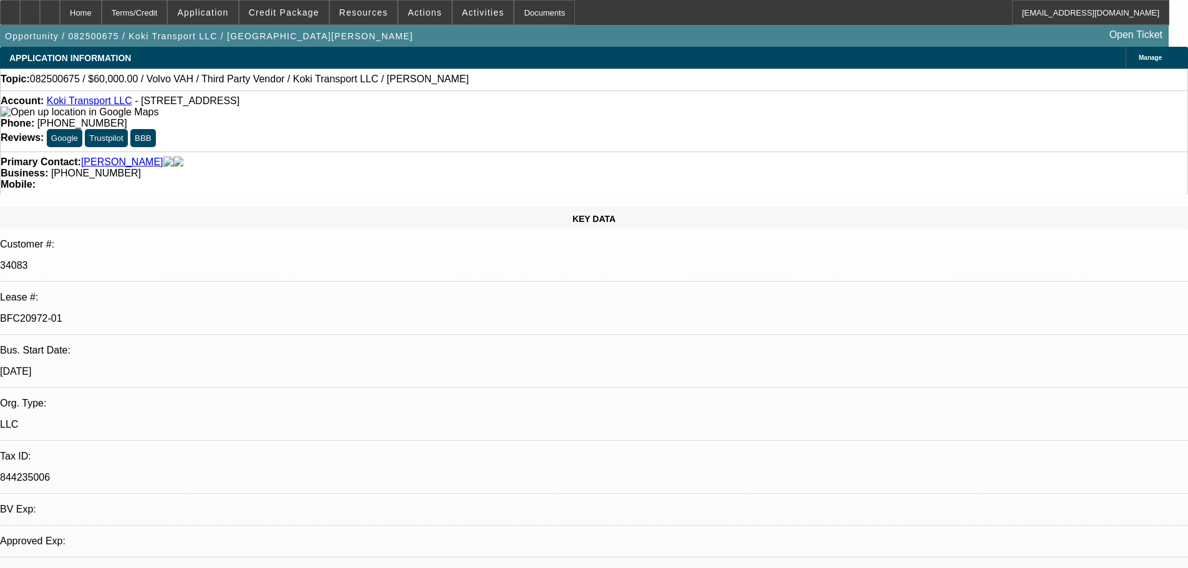
select select "0.2"
select select "2"
select select "0"
select select "6"
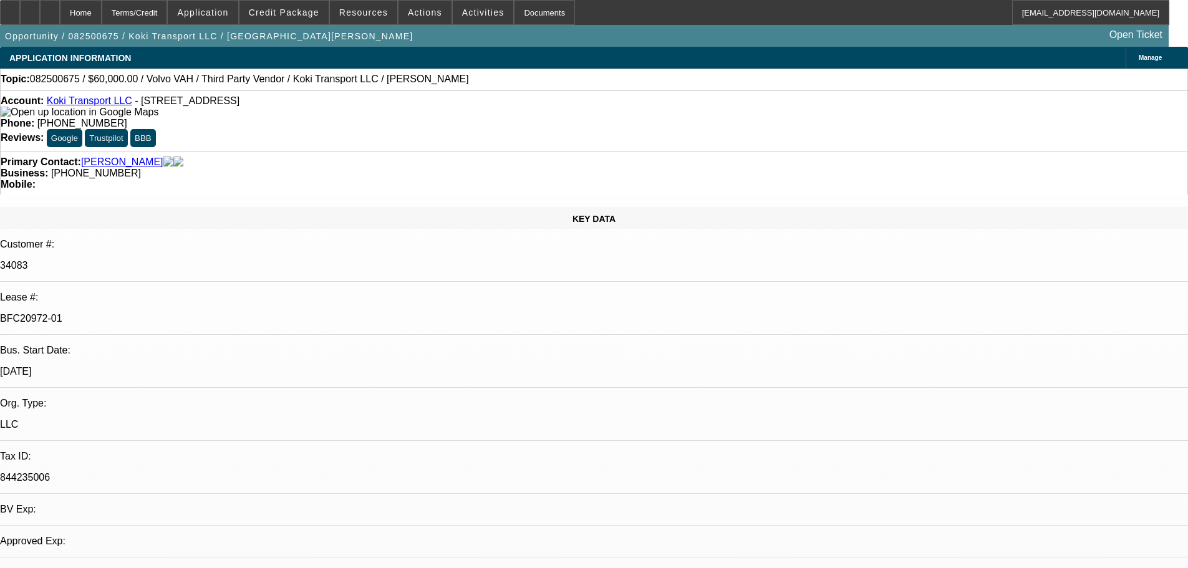
select select "0"
select select "2"
select select "0.1"
select select "4"
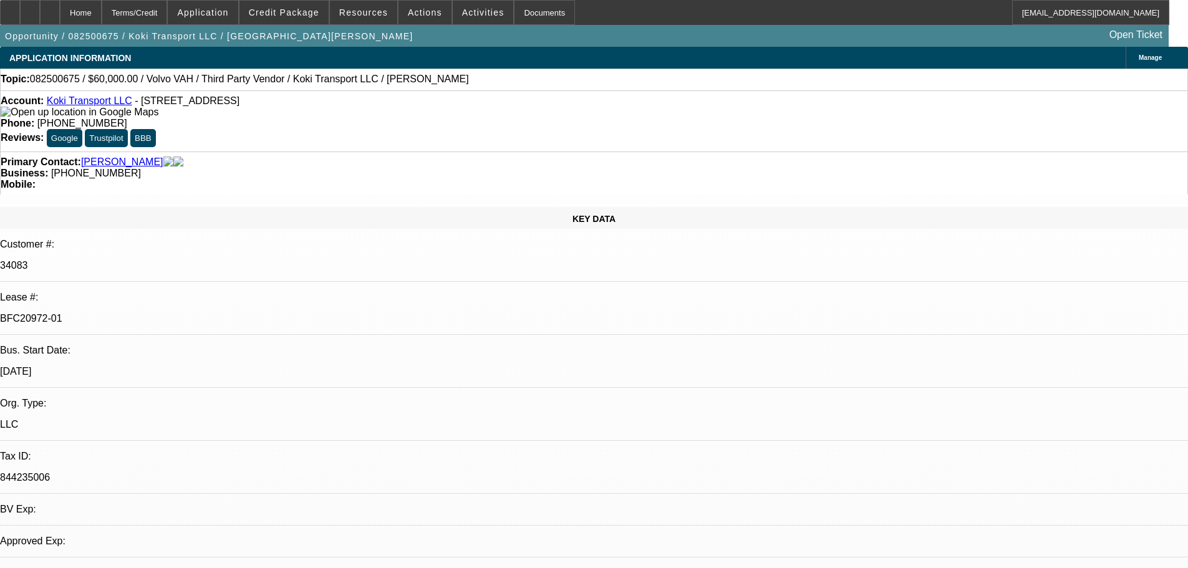
select select "0.2"
select select "2"
select select "0.1"
select select "4"
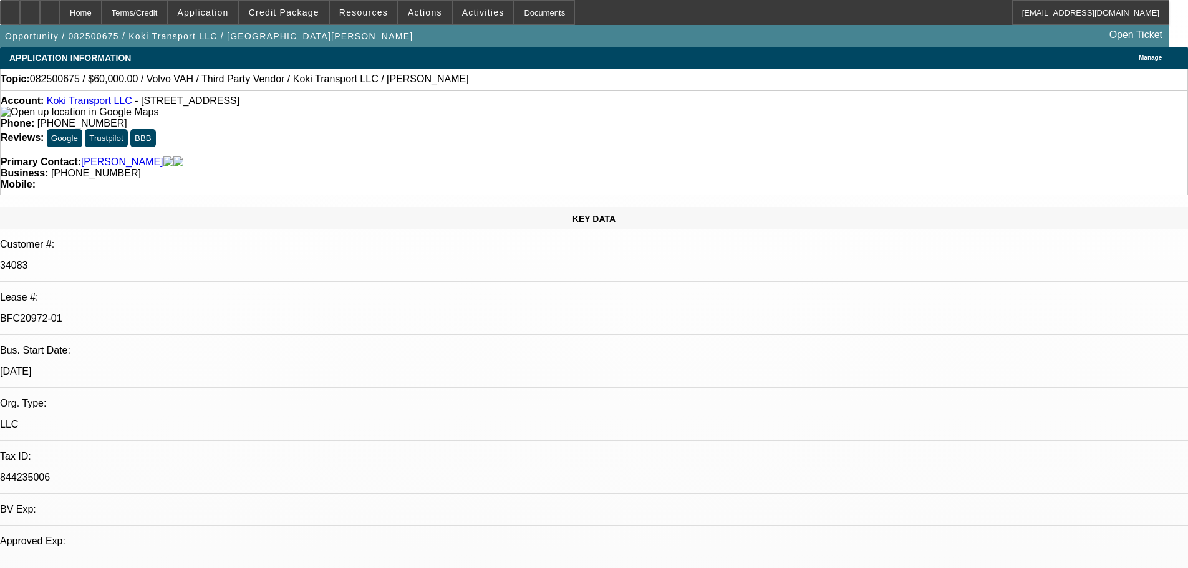
select select "0.15"
select select "2"
select select "0.1"
select select "4"
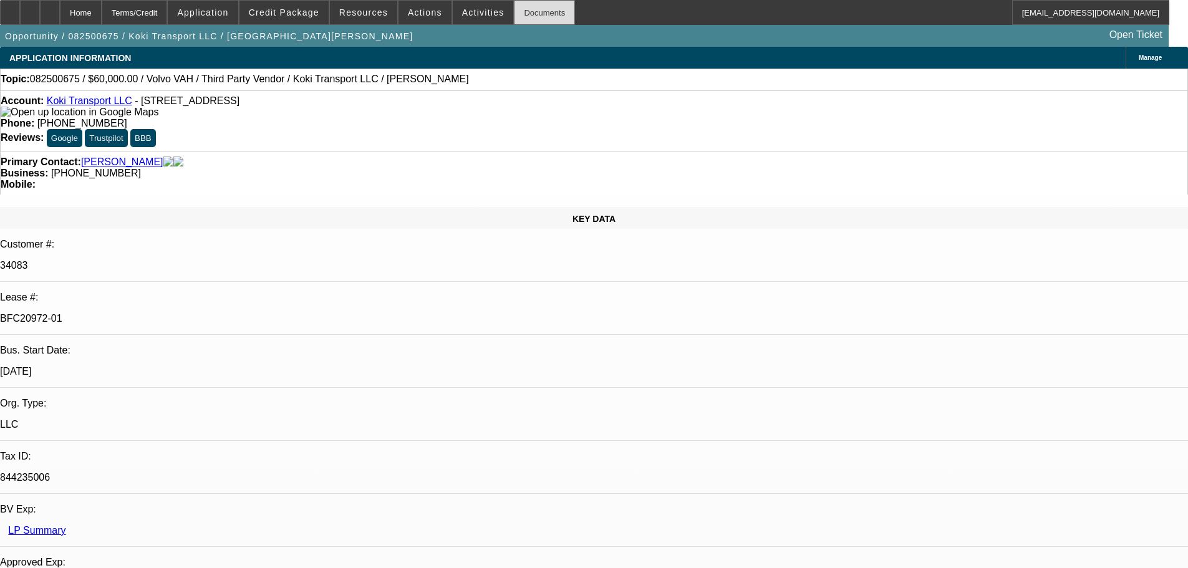
click at [538, 11] on div "Documents" at bounding box center [544, 12] width 61 height 25
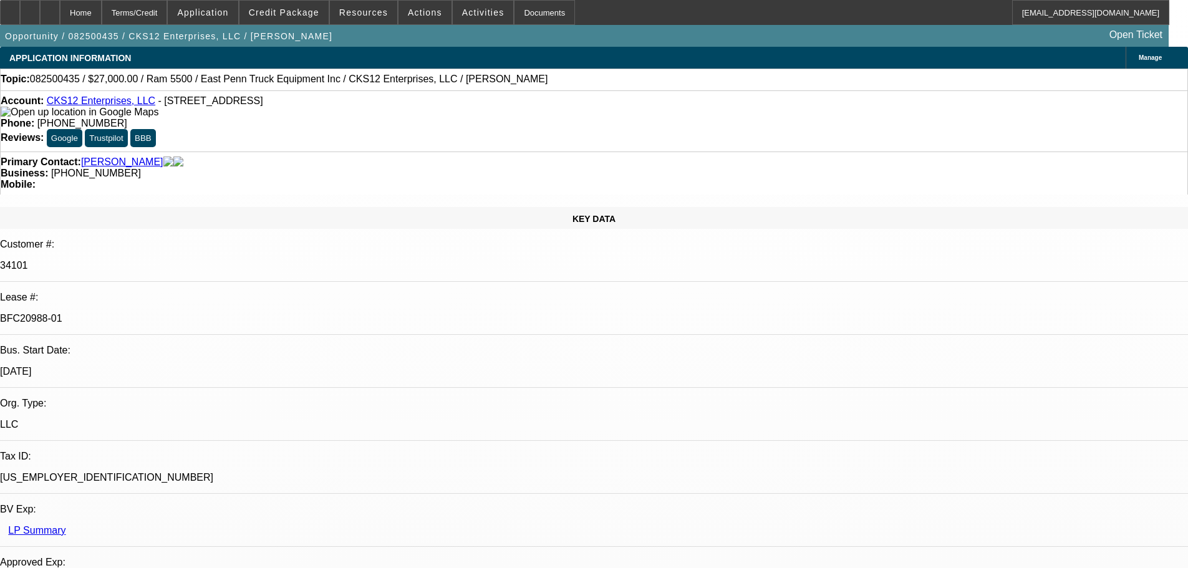
select select "0"
select select "2"
select select "0.1"
select select "4"
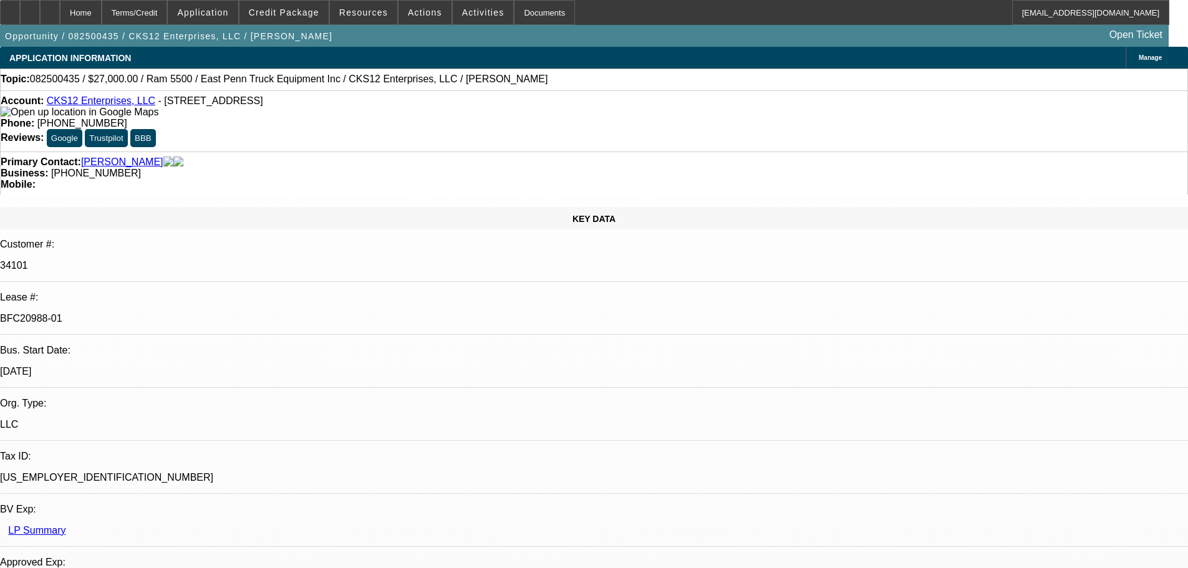
select select "0"
select select "2"
select select "0.1"
select select "4"
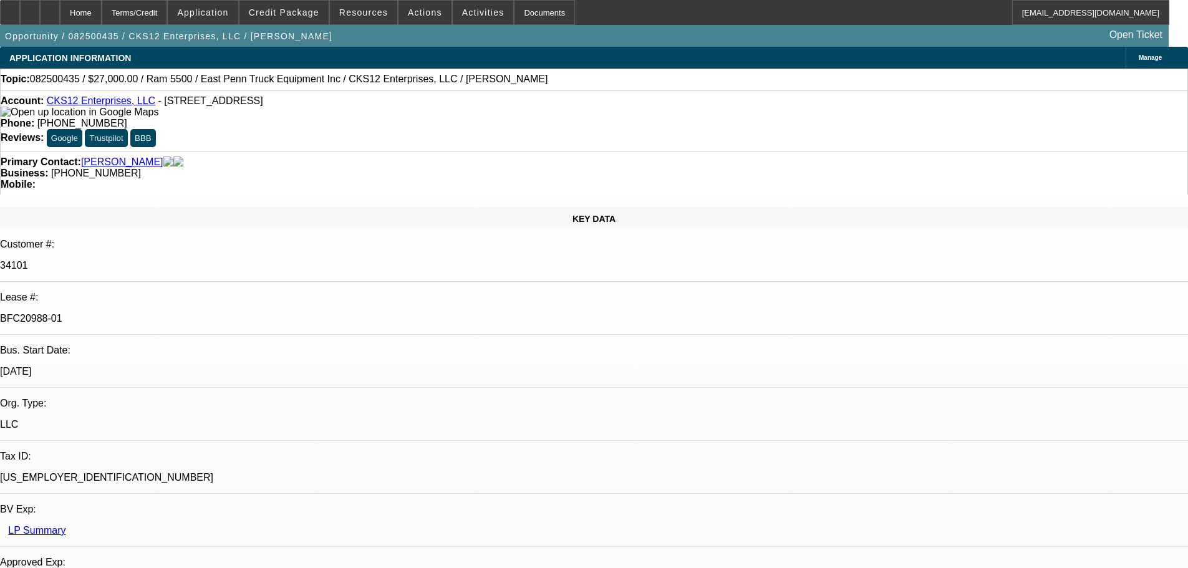
select select "0.15"
select select "2"
select select "0.1"
select select "4"
select select "0"
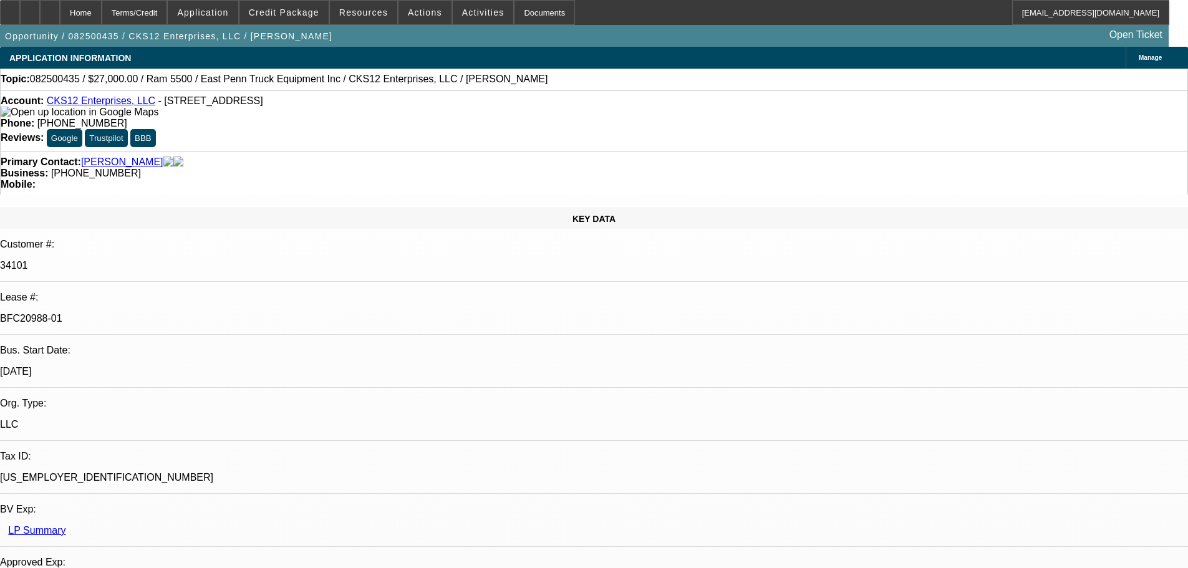
select select "2"
select select "0.1"
select select "4"
click at [535, 2] on div "Documents" at bounding box center [544, 12] width 61 height 25
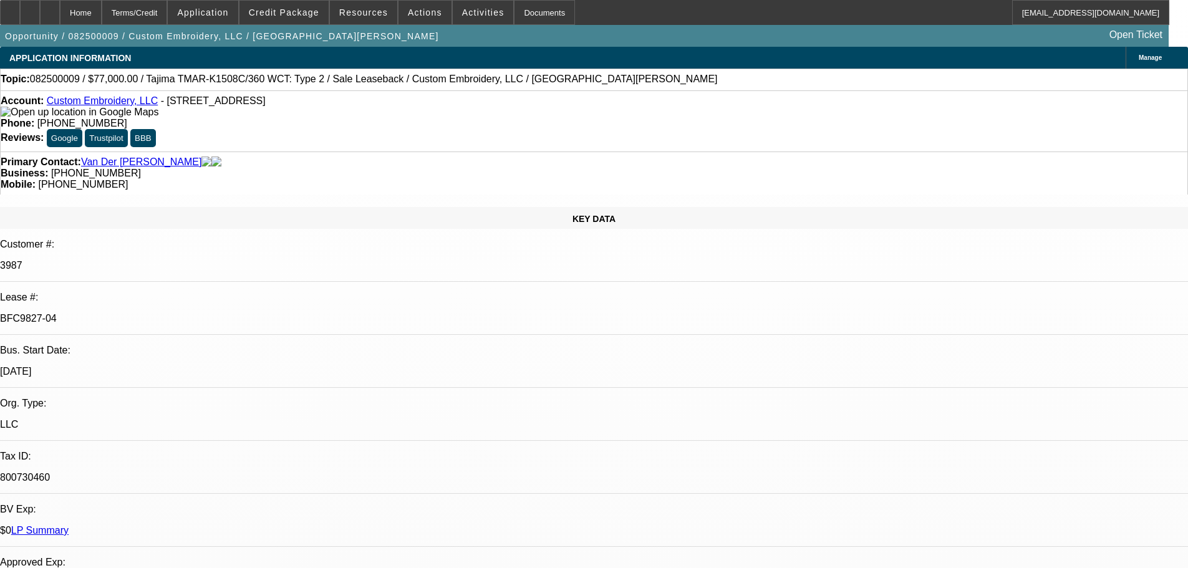
select select "0"
select select "2"
select select "0"
select select "2"
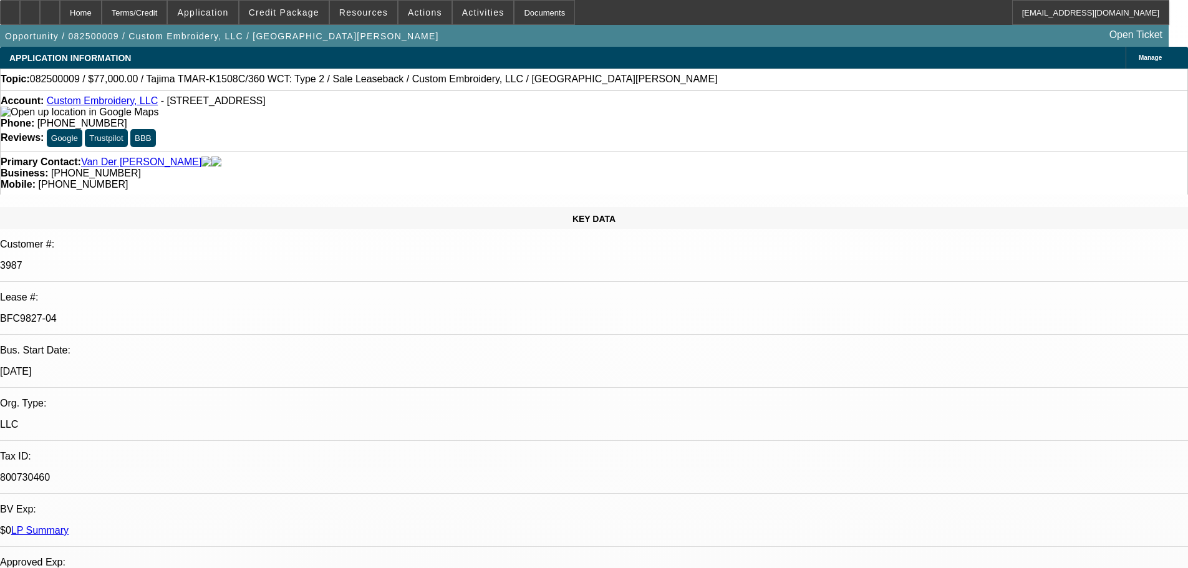
select select "0"
select select "2"
select select "0"
select select "2"
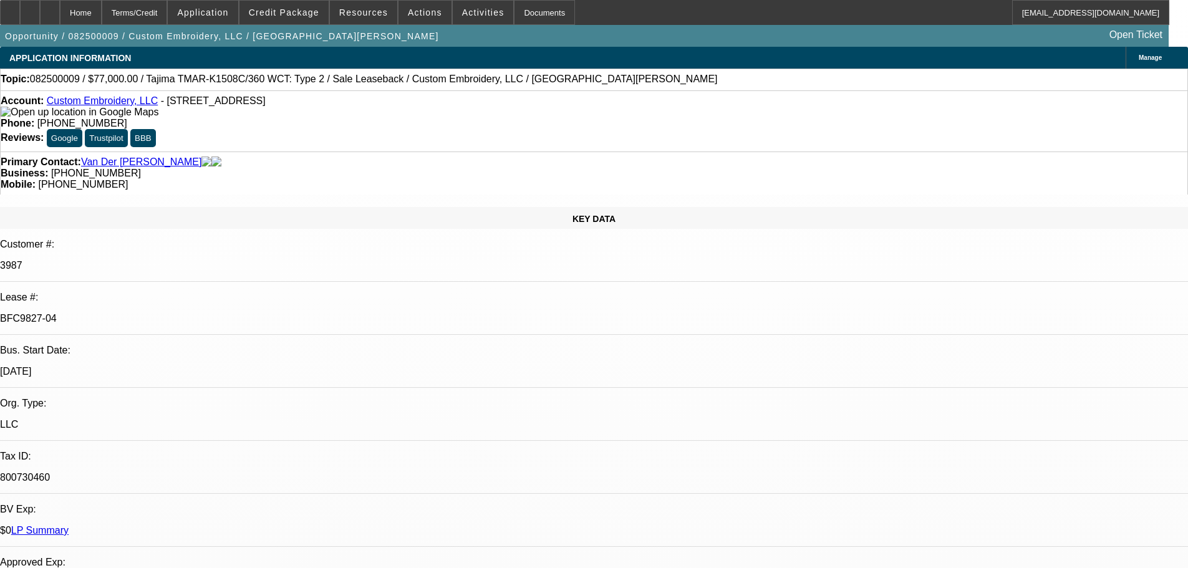
select select "0"
select select "2"
select select "0"
select select "2"
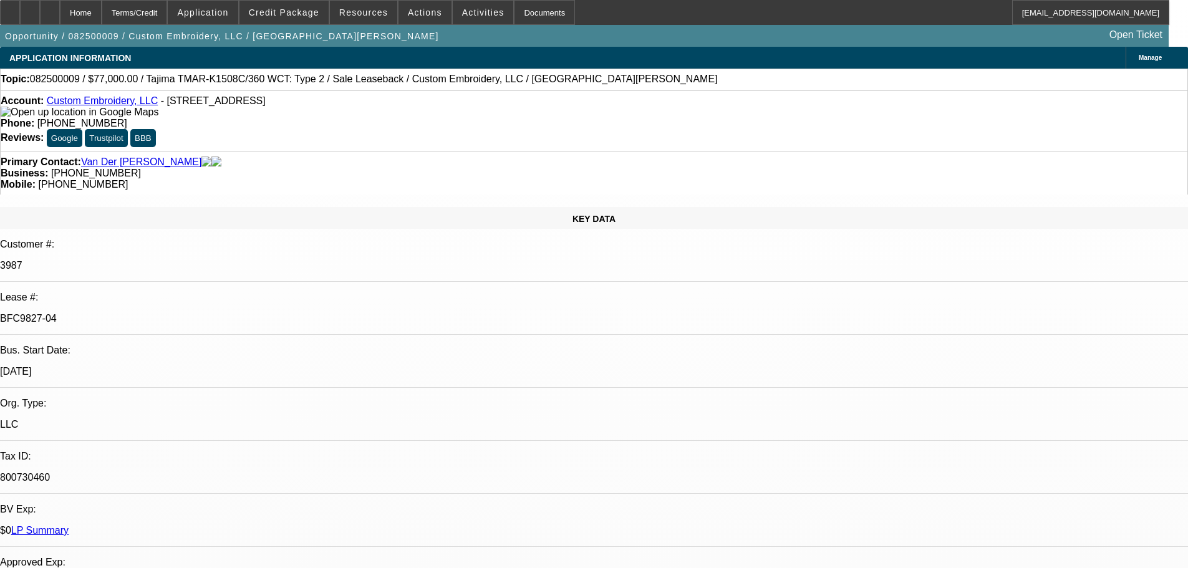
select select "0"
select select "2"
select select "0"
select select "2"
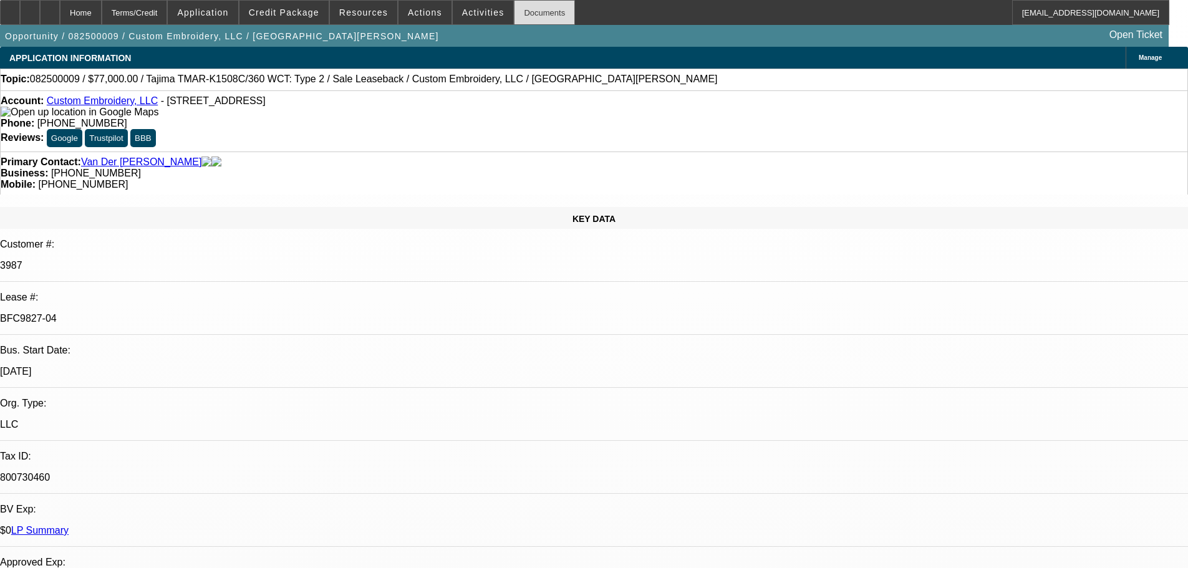
click at [523, 18] on div "Documents" at bounding box center [544, 12] width 61 height 25
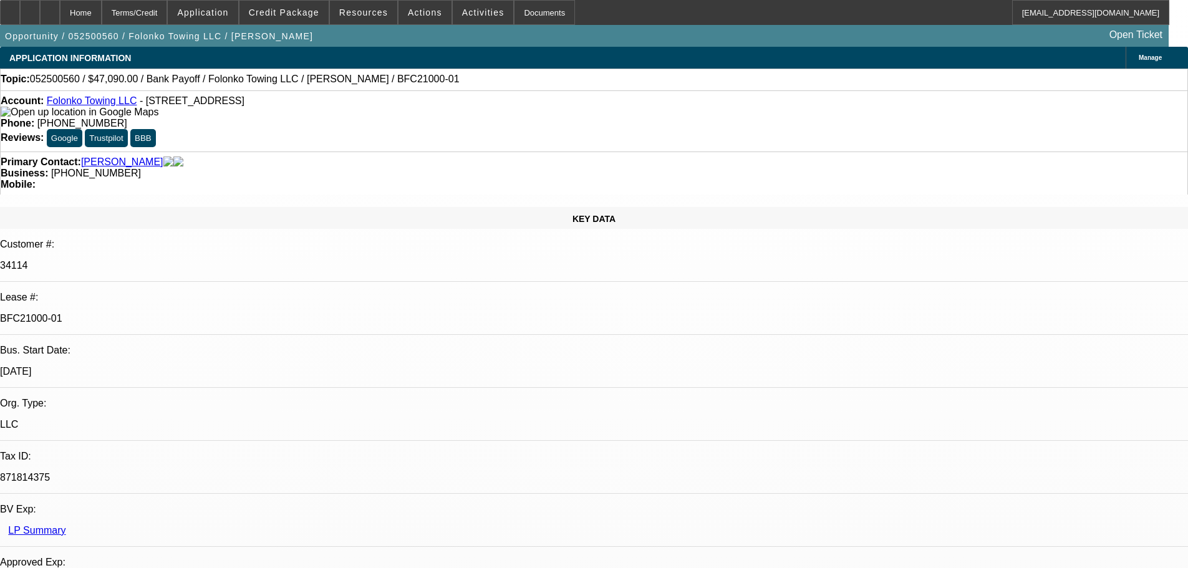
select select "0"
select select "2"
select select "0.1"
select select "4"
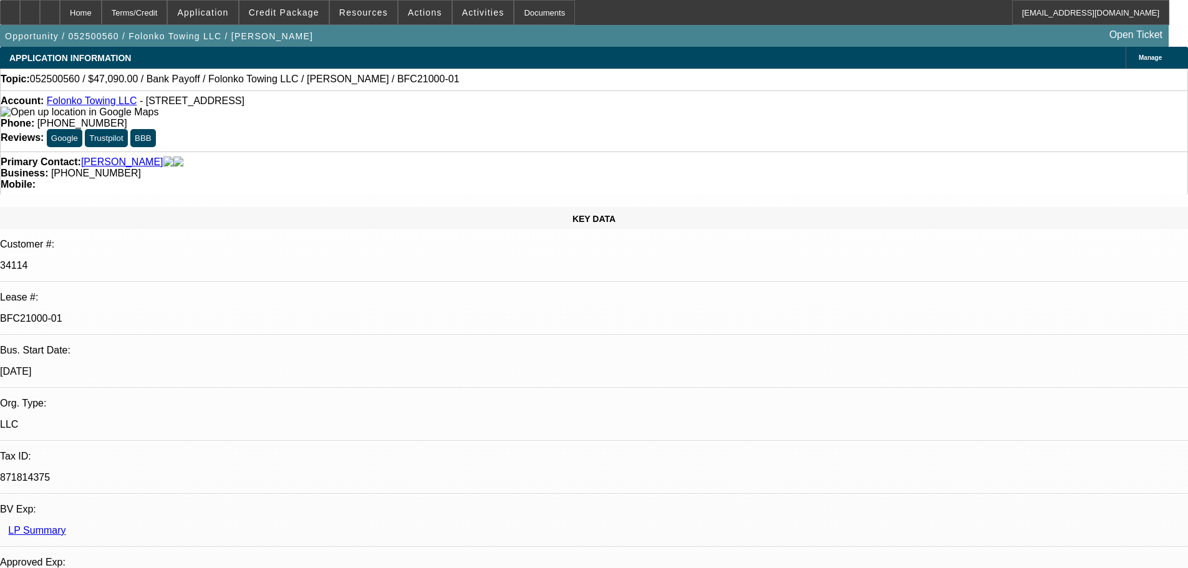
select select "0"
select select "2"
select select "0.1"
select select "4"
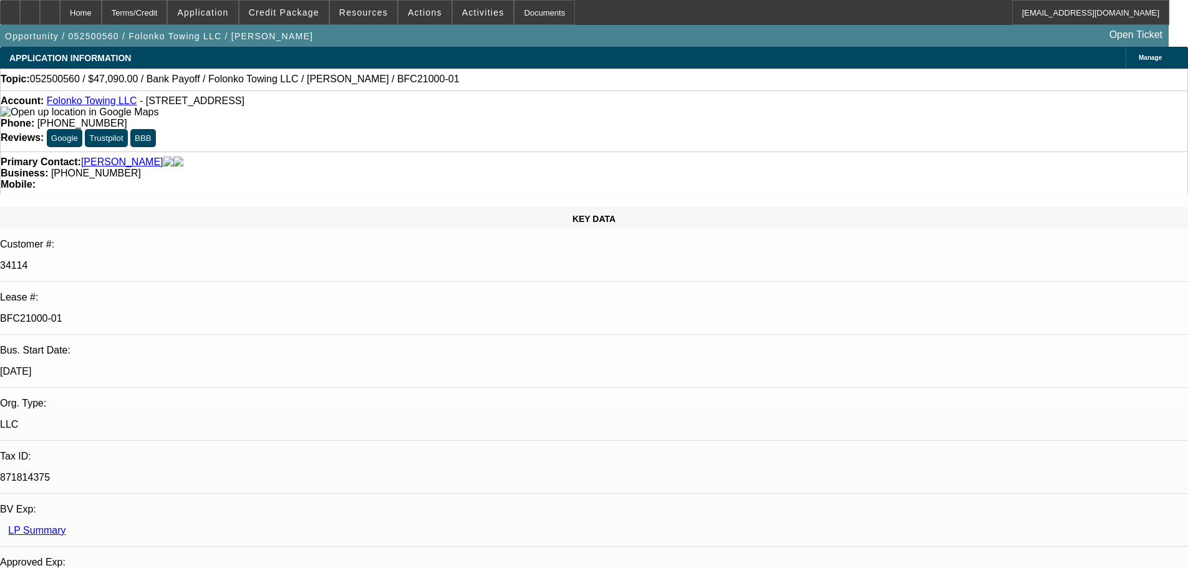
select select "0"
select select "2"
select select "0.1"
select select "4"
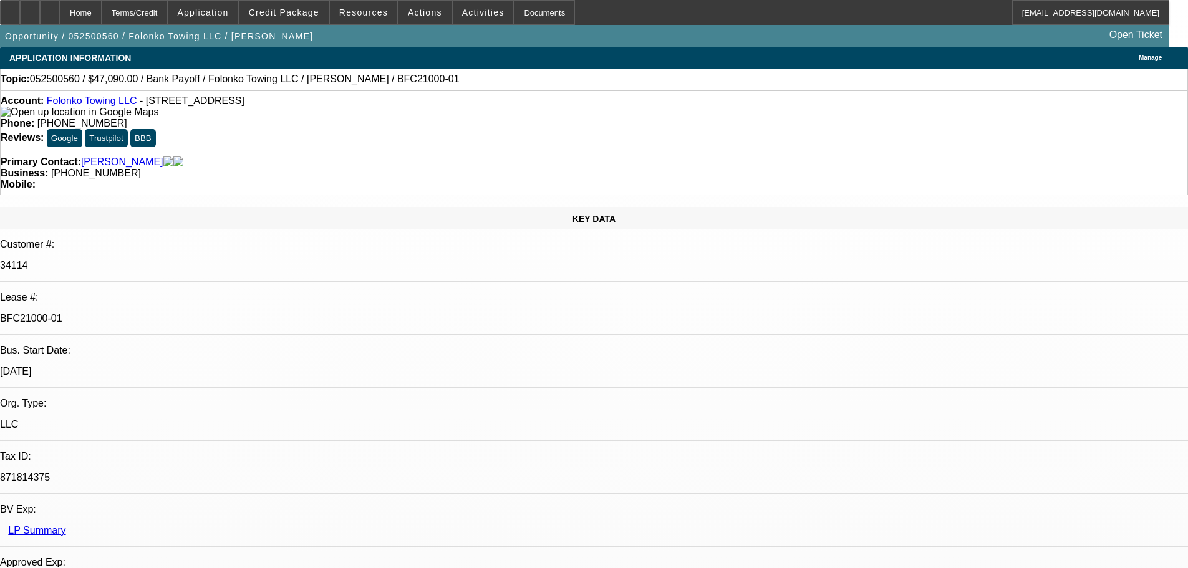
select select "0"
select select "2"
select select "0.1"
select select "4"
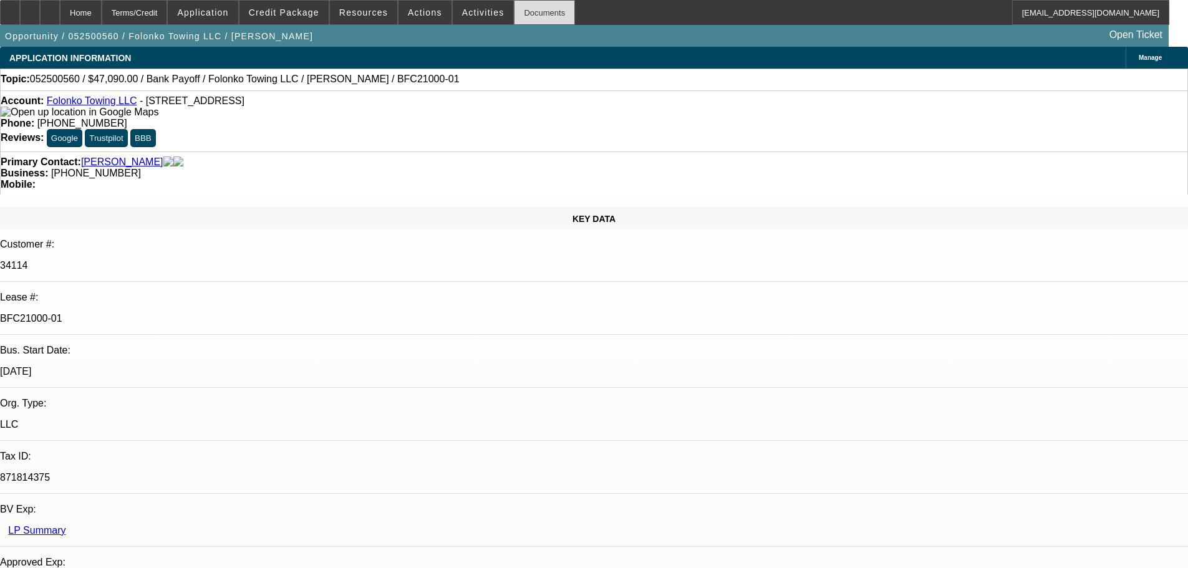
click at [533, 18] on div "Documents" at bounding box center [544, 12] width 61 height 25
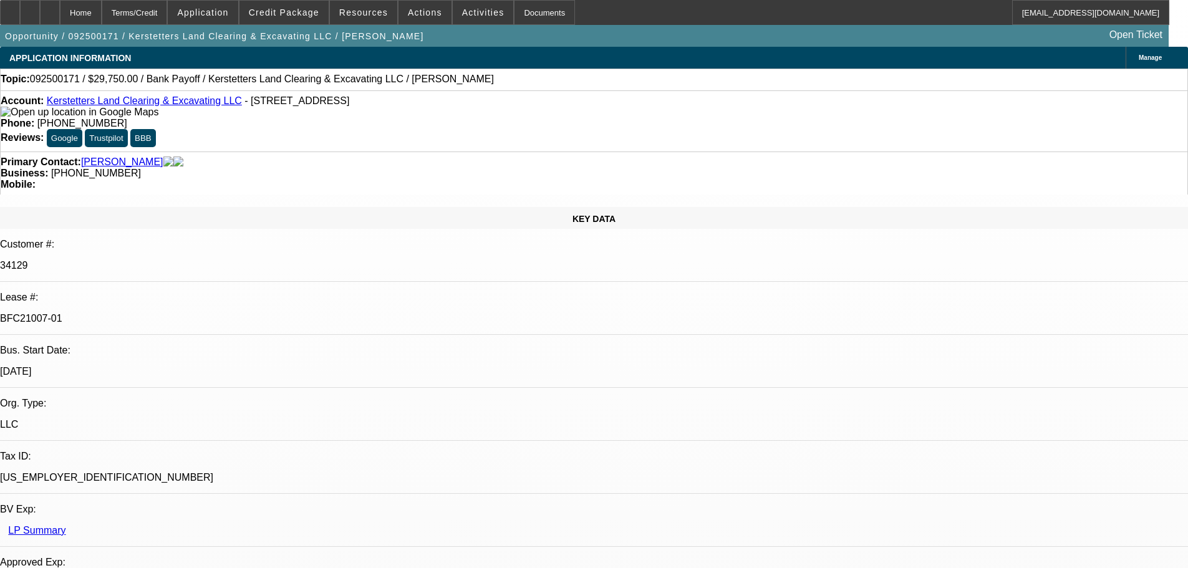
select select "0.15"
select select "2"
select select "0"
select select "6"
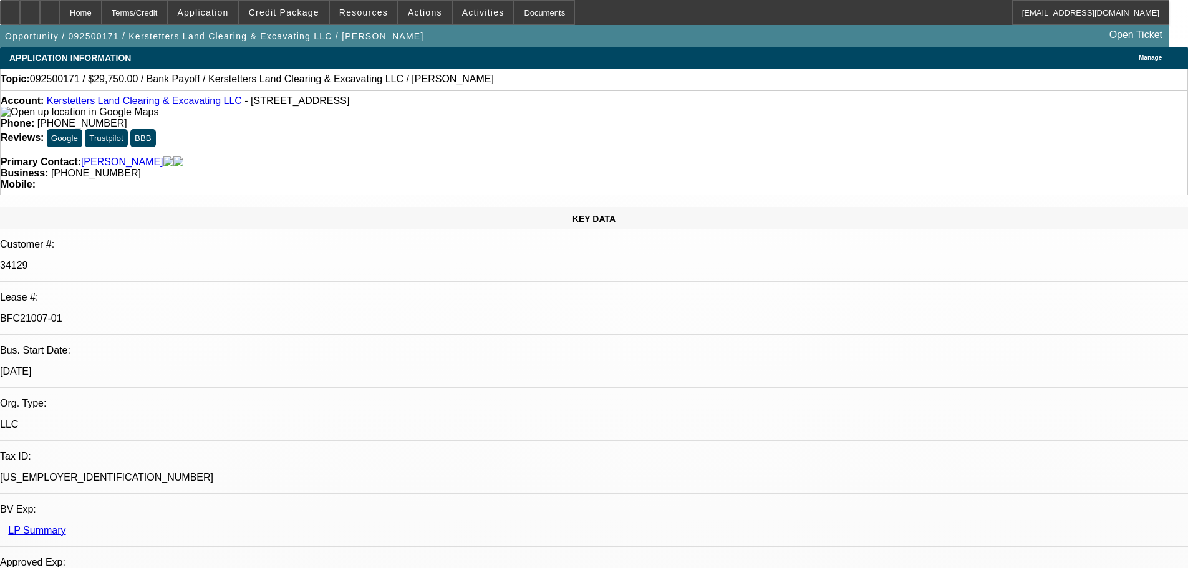
select select "0.15"
select select "2"
select select "0"
select select "6"
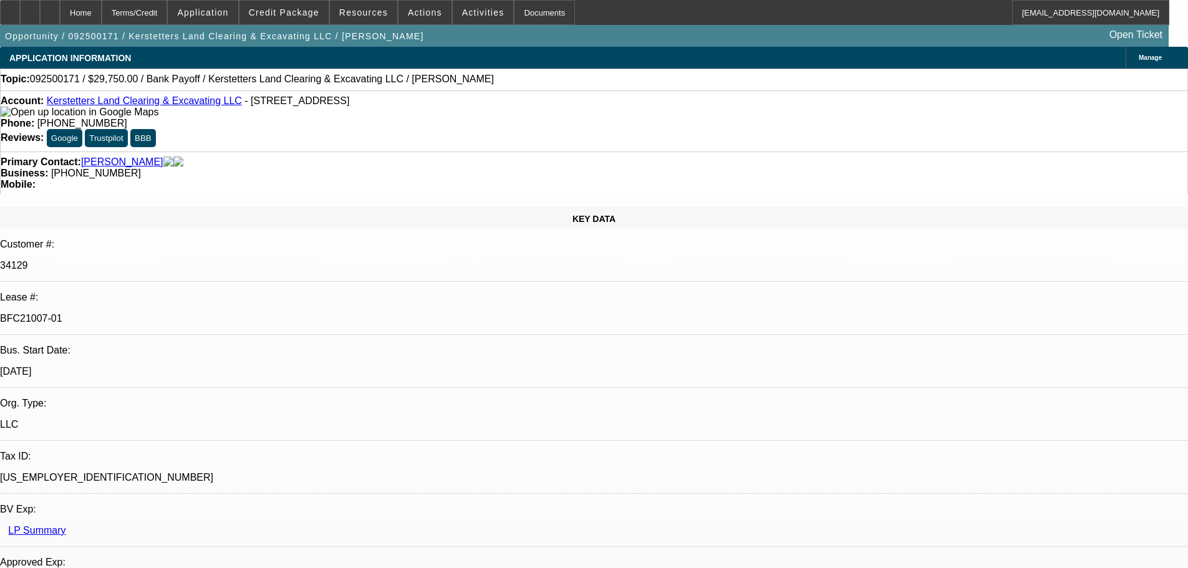
select select "0.15"
select select "2"
select select "0"
select select "6"
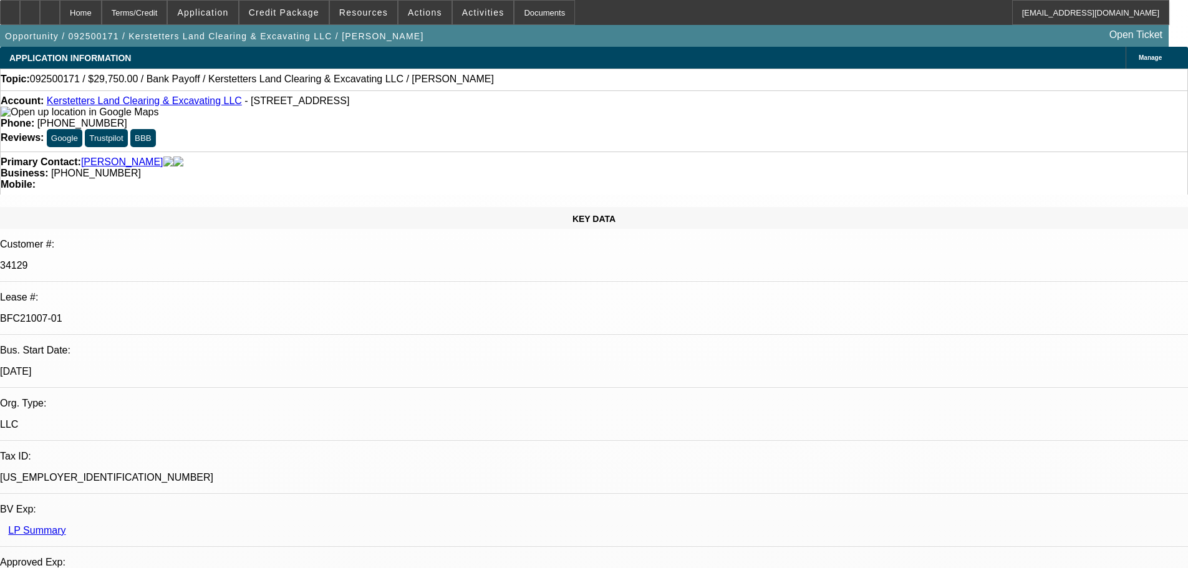
select select "0.15"
select select "2"
select select "0"
select select "6"
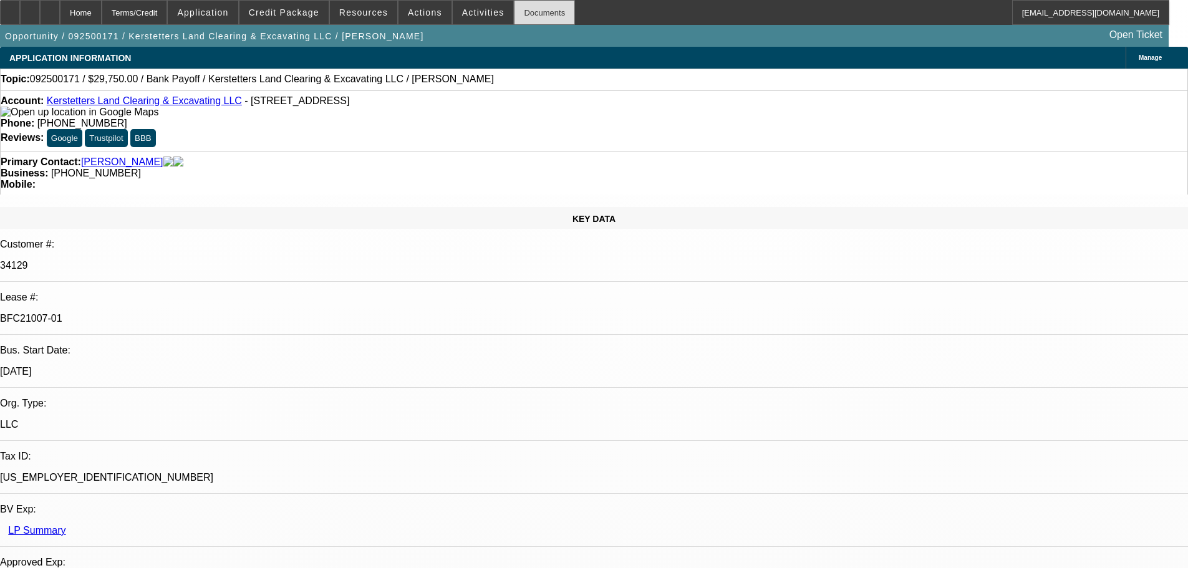
click at [514, 17] on div "Documents" at bounding box center [544, 12] width 61 height 25
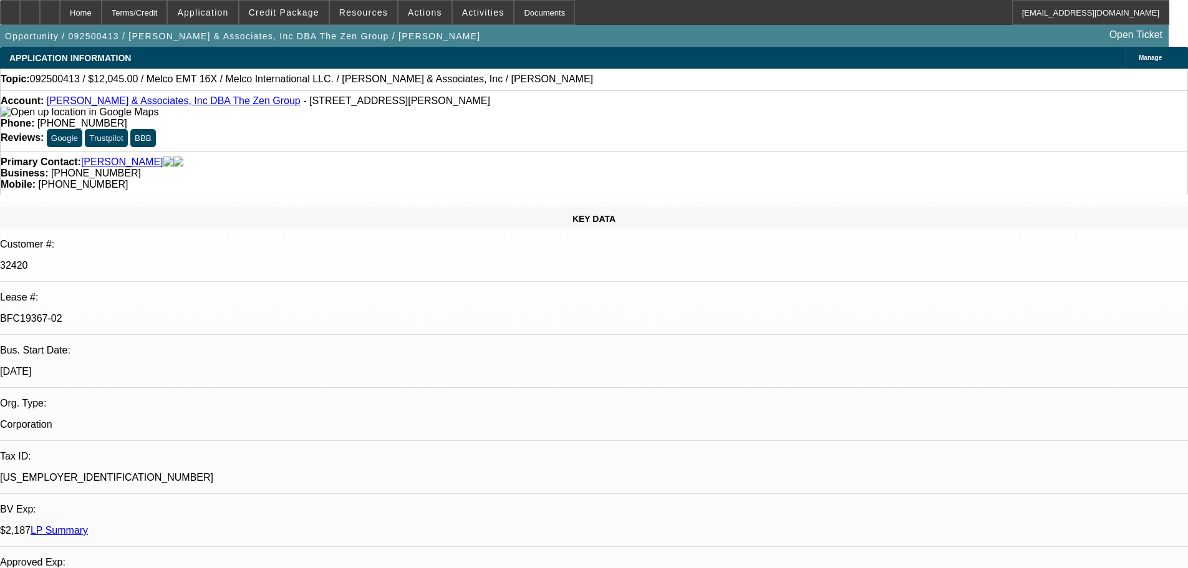
select select "0"
select select "2"
select select "0.1"
select select "4"
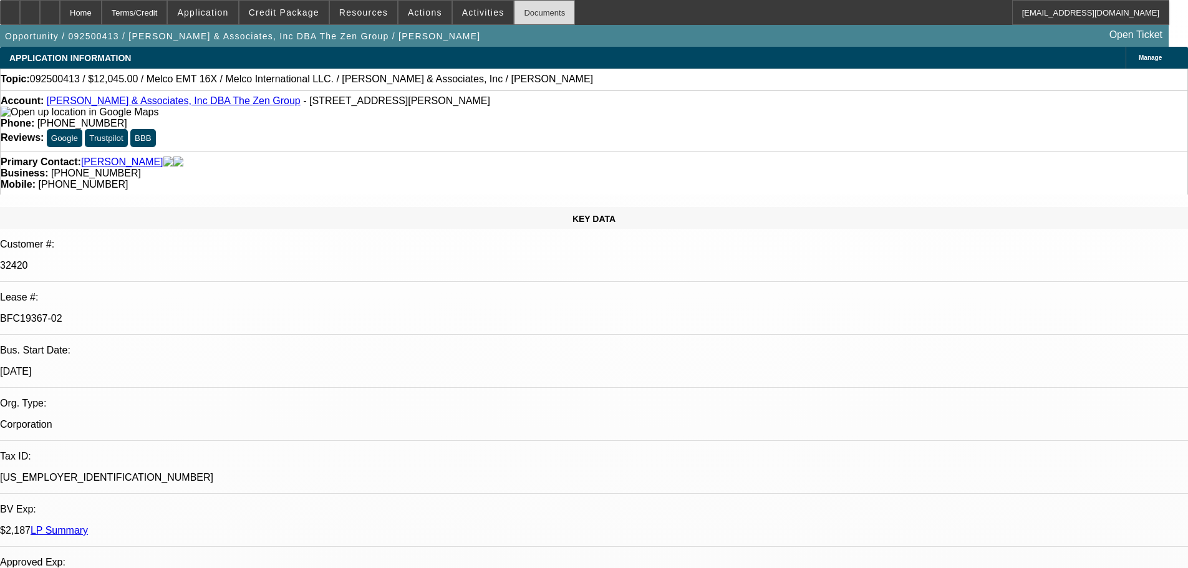
click at [537, 12] on div "Documents" at bounding box center [544, 12] width 61 height 25
